Goal: Task Accomplishment & Management: Complete application form

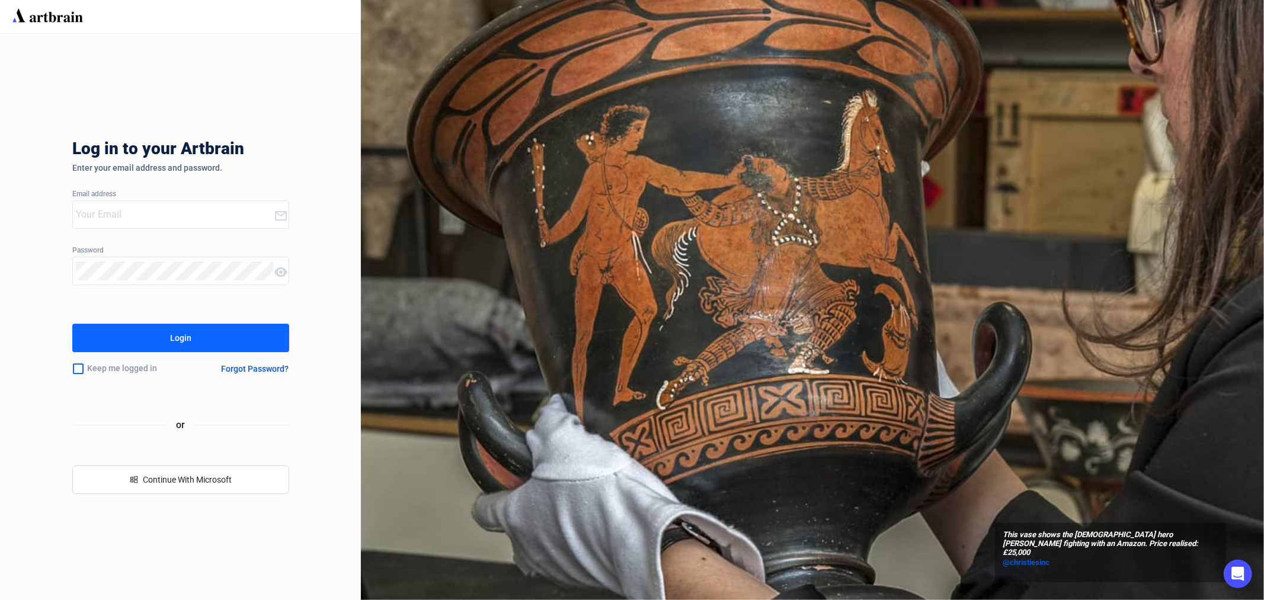
type input "[EMAIL_ADDRESS][PERSON_NAME][DOMAIN_NAME]"
click at [143, 347] on button "Login" at bounding box center [180, 337] width 217 height 28
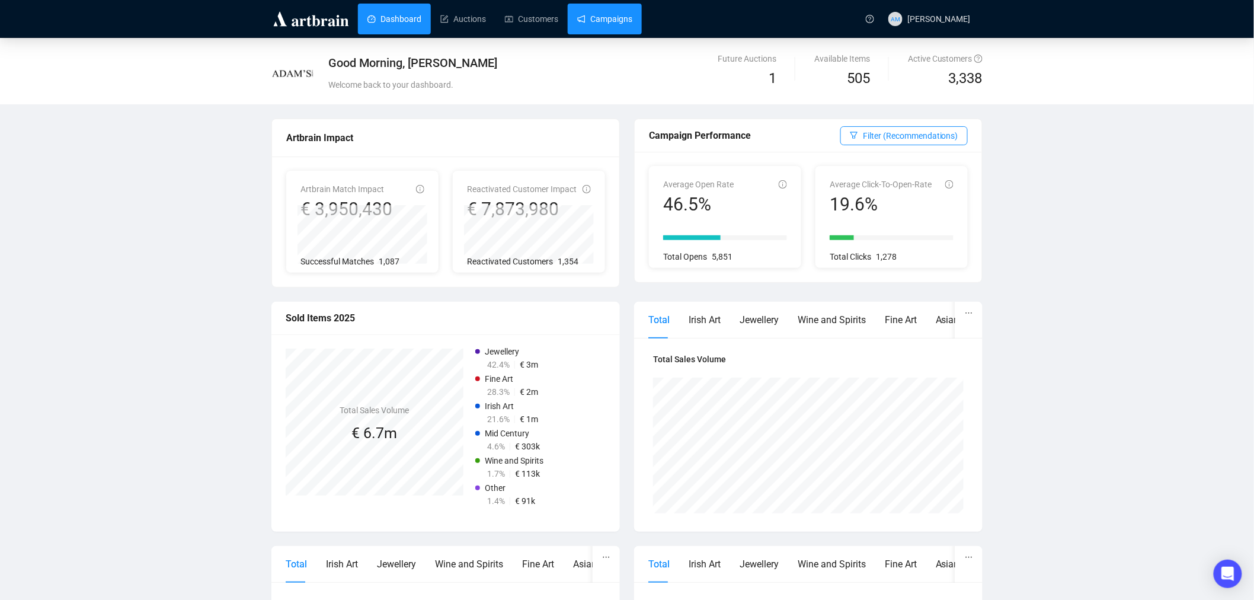
click at [601, 14] on link "Campaigns" at bounding box center [604, 19] width 55 height 31
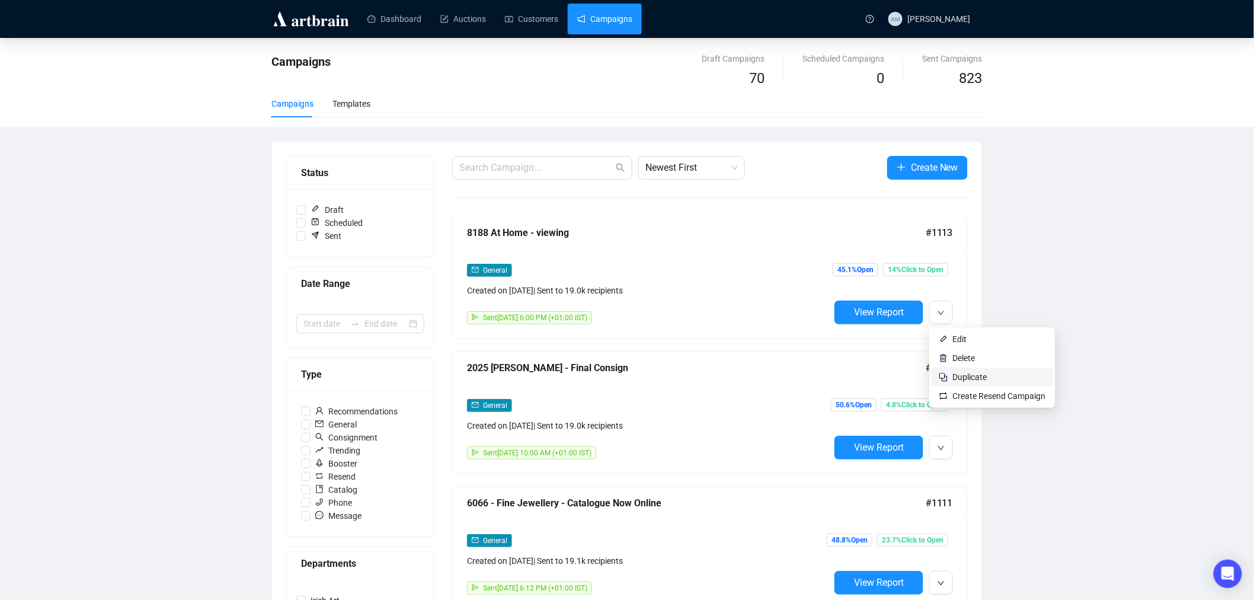
click at [955, 374] on span "Duplicate" at bounding box center [970, 376] width 34 height 9
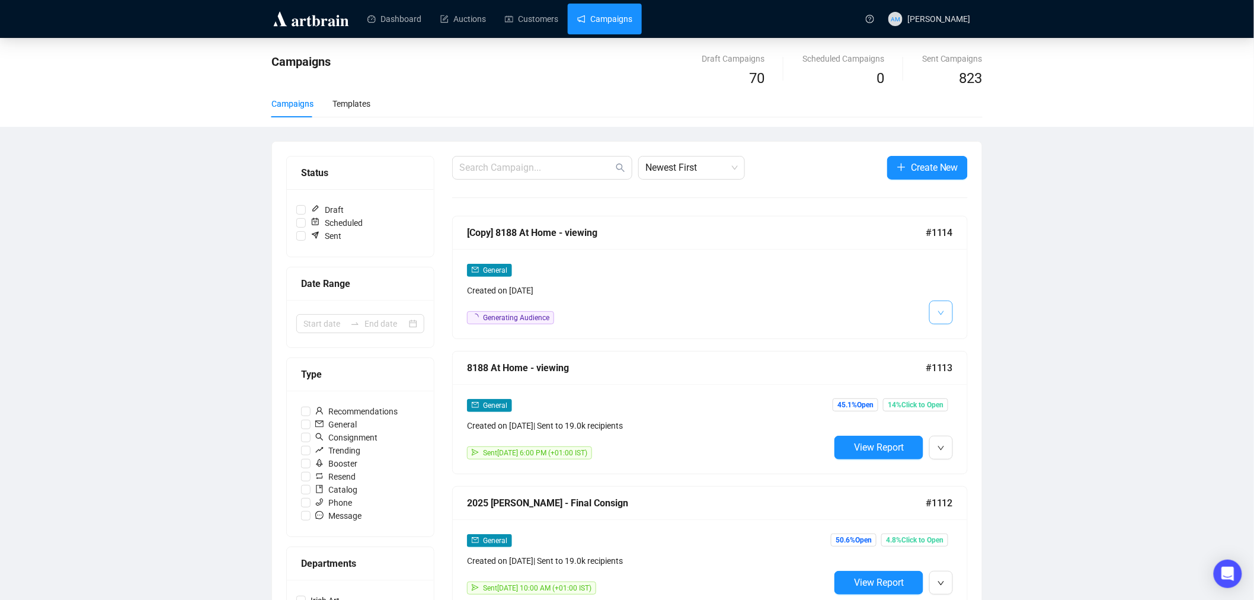
click at [942, 316] on icon "down" at bounding box center [940, 312] width 7 height 7
click at [957, 338] on span "Edit" at bounding box center [960, 338] width 14 height 9
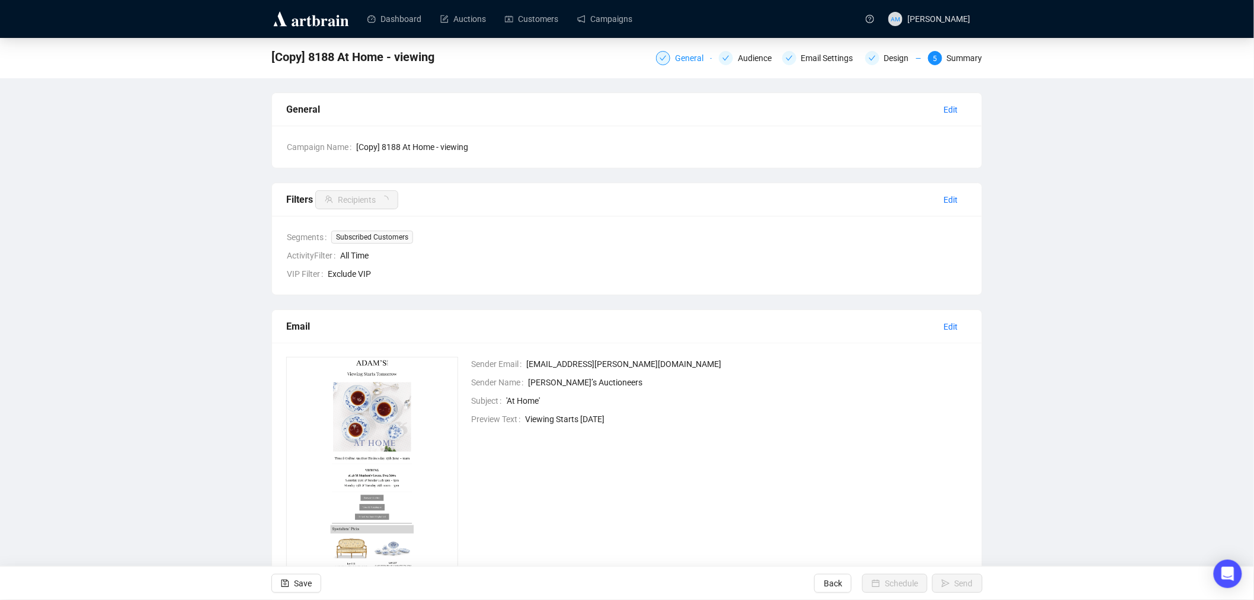
click at [681, 57] on div "General" at bounding box center [693, 58] width 36 height 14
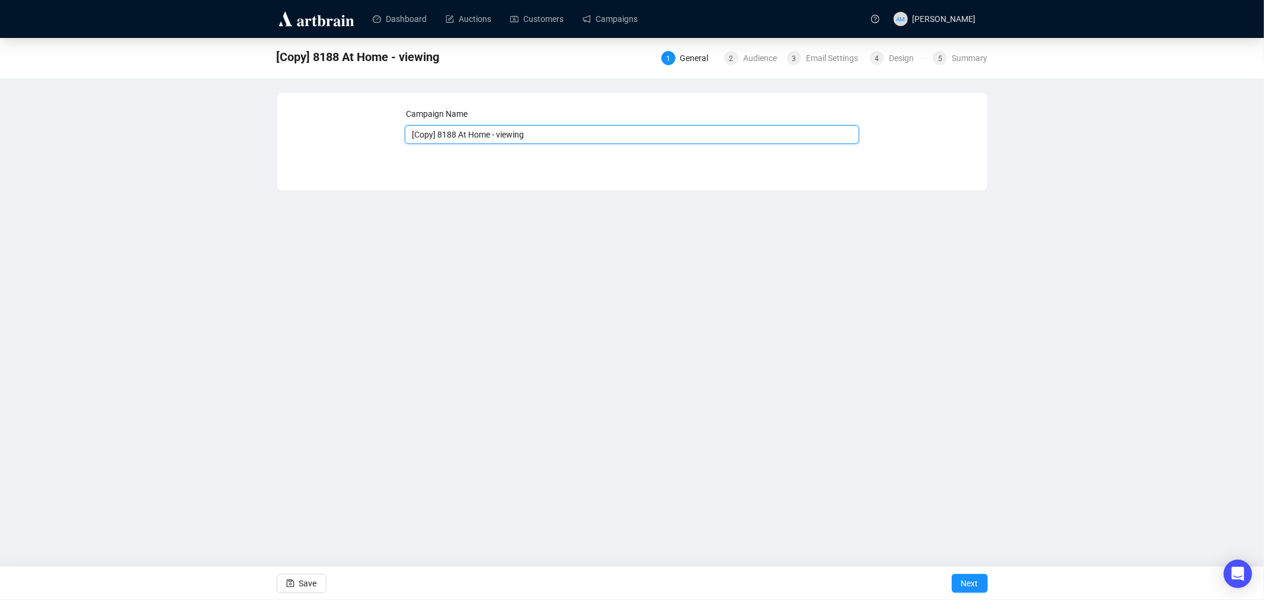
drag, startPoint x: 436, startPoint y: 134, endPoint x: 377, endPoint y: 137, distance: 58.7
click at [377, 137] on div "Campaign Name [Copy] 8188 At Home - viewing Save Next" at bounding box center [631, 132] width 681 height 51
type input "8188 At Home - Don't Forget to Bid"
click at [975, 578] on span "Next" at bounding box center [969, 582] width 17 height 33
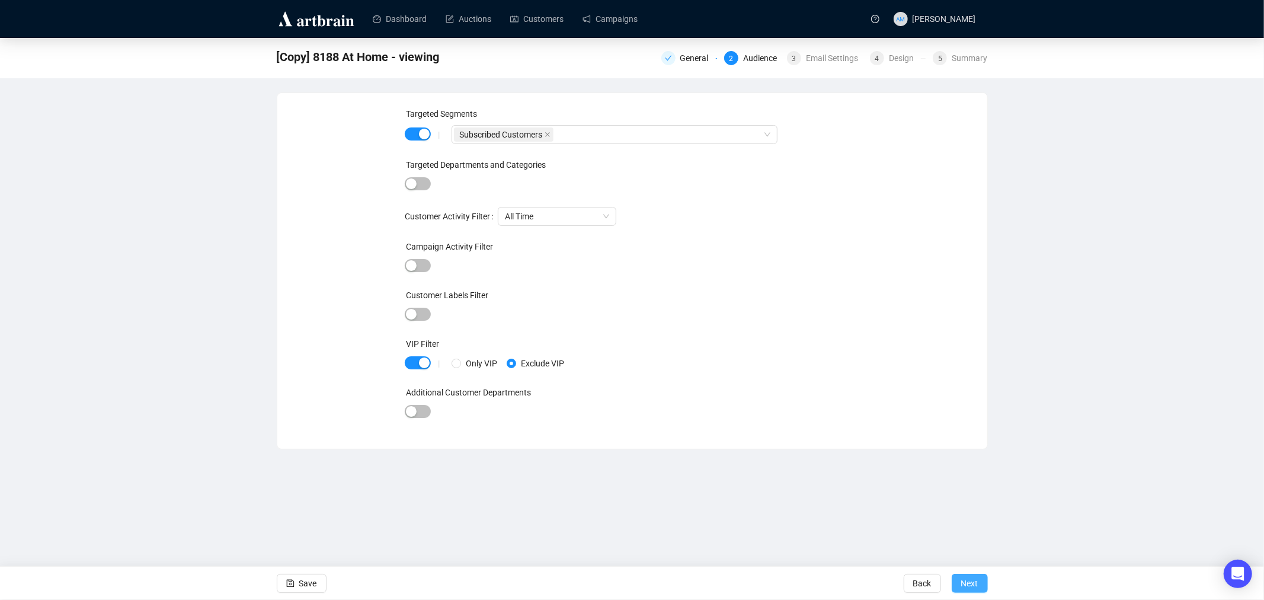
click at [963, 582] on span "Next" at bounding box center [969, 582] width 17 height 33
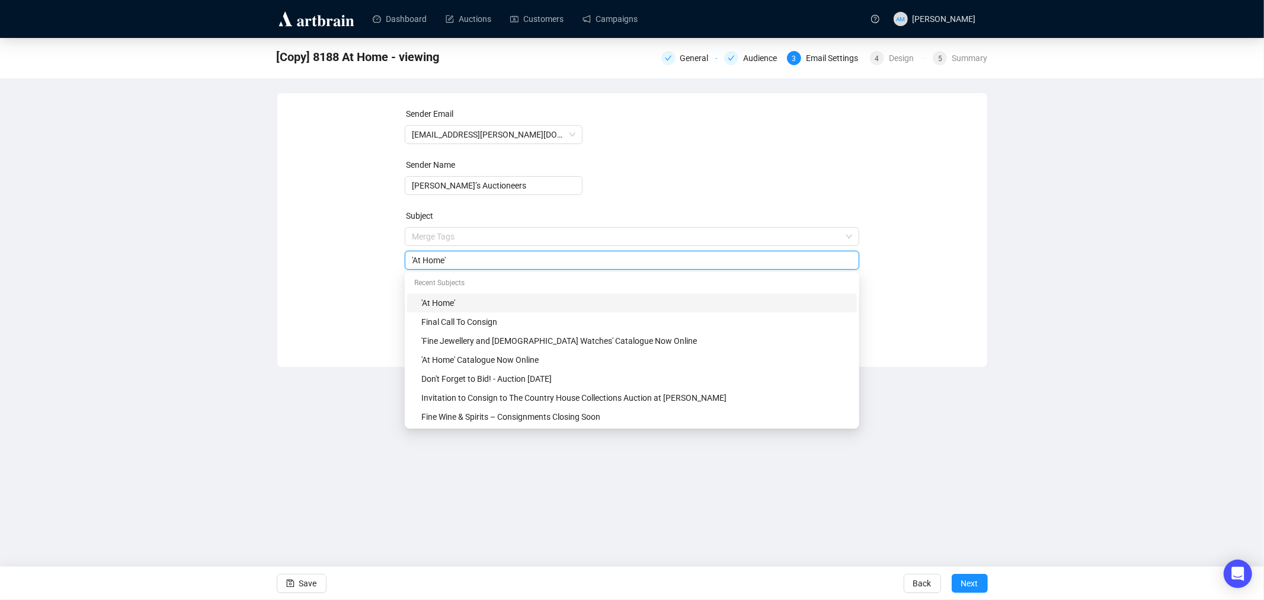
drag, startPoint x: 466, startPoint y: 239, endPoint x: 383, endPoint y: 243, distance: 83.7
click at [383, 243] on div "Sender Email [EMAIL_ADDRESS][PERSON_NAME][DOMAIN_NAME] Sender Name [PERSON_NAME…" at bounding box center [631, 220] width 681 height 227
type input "u"
type input "Auction [DATE] - Don't Forget to Bid"
click at [351, 277] on div "Sender Email [EMAIL_ADDRESS][PERSON_NAME][DOMAIN_NAME] Sender Name [PERSON_NAME…" at bounding box center [631, 220] width 681 height 227
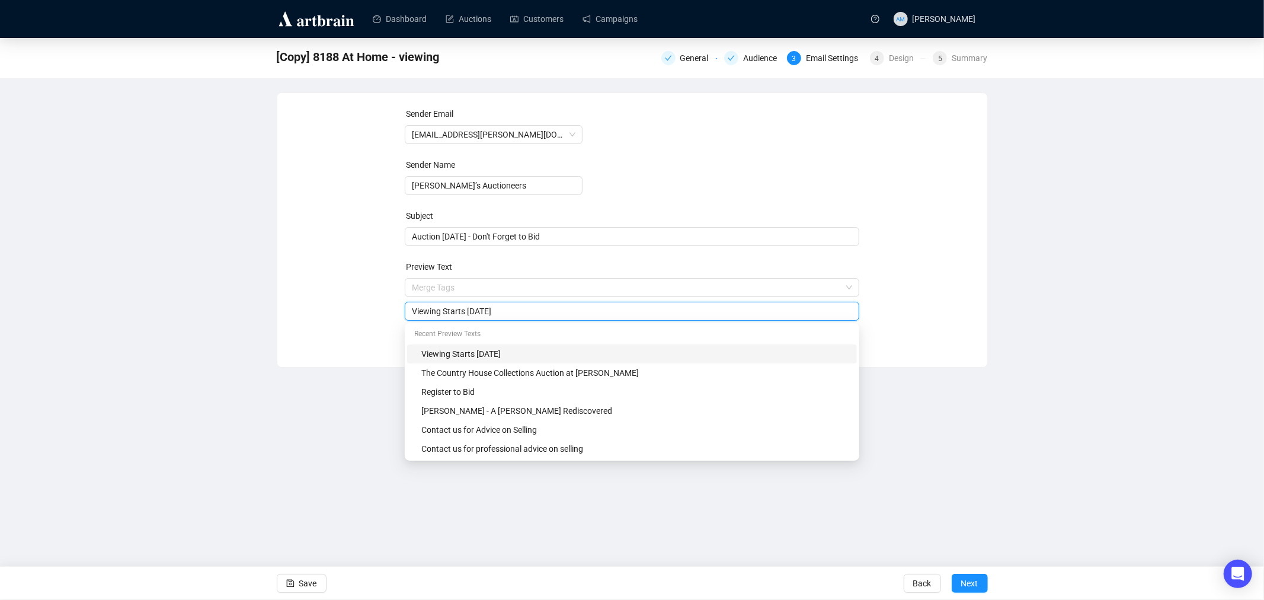
drag, startPoint x: 464, startPoint y: 311, endPoint x: 397, endPoint y: 311, distance: 66.9
click at [397, 311] on div "Sender Email [EMAIL_ADDRESS][PERSON_NAME][DOMAIN_NAME] Sender Name [PERSON_NAME…" at bounding box center [631, 220] width 681 height 227
type input "A"
type input "'At Home' Interiors Auction"
click at [306, 296] on div "Sender Email [EMAIL_ADDRESS][PERSON_NAME][DOMAIN_NAME] Sender Name [PERSON_NAME…" at bounding box center [631, 220] width 681 height 227
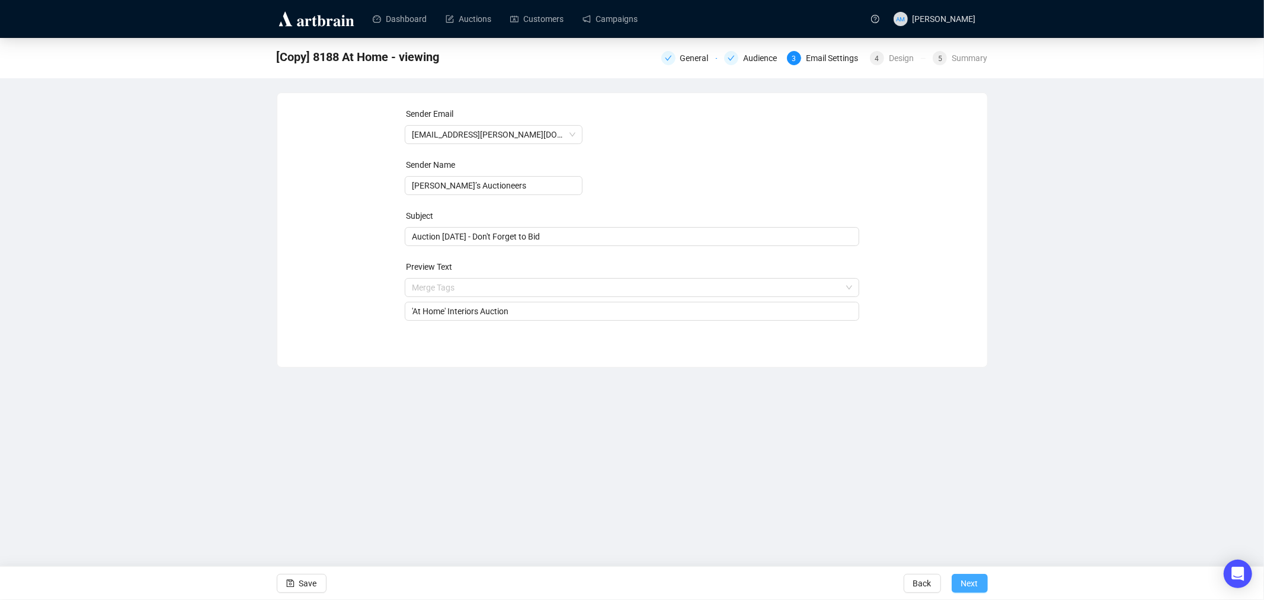
click at [967, 588] on span "Next" at bounding box center [969, 582] width 17 height 33
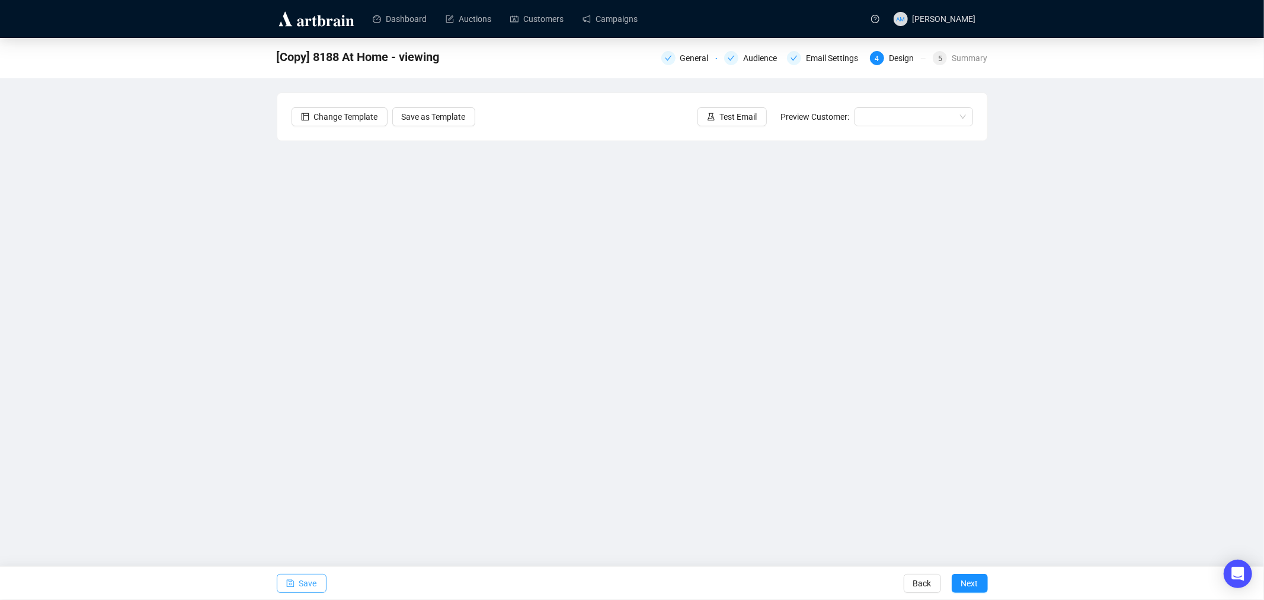
click at [294, 582] on button "Save" at bounding box center [302, 582] width 50 height 19
click at [304, 584] on span "Save" at bounding box center [308, 582] width 18 height 33
click at [306, 582] on span "Save" at bounding box center [308, 582] width 18 height 33
